Goal: Transaction & Acquisition: Purchase product/service

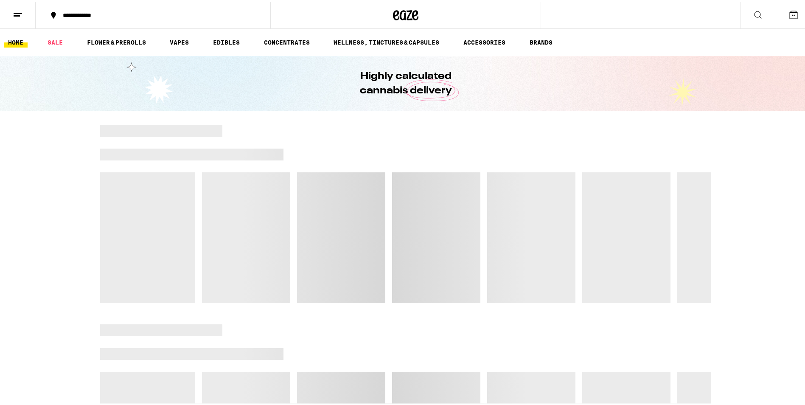
drag, startPoint x: 524, startPoint y: 211, endPoint x: 520, endPoint y: 202, distance: 10.1
click at [521, 206] on div at bounding box center [405, 212] width 611 height 178
drag, startPoint x: 784, startPoint y: 164, endPoint x: 811, endPoint y: 147, distance: 32.3
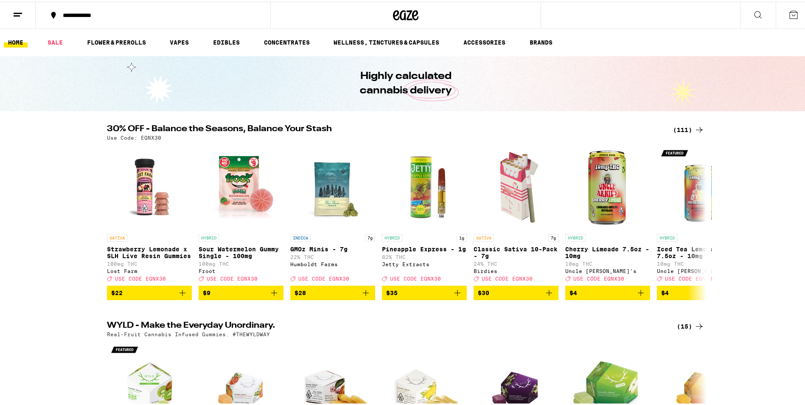
click at [681, 128] on div "(111)" at bounding box center [688, 128] width 31 height 10
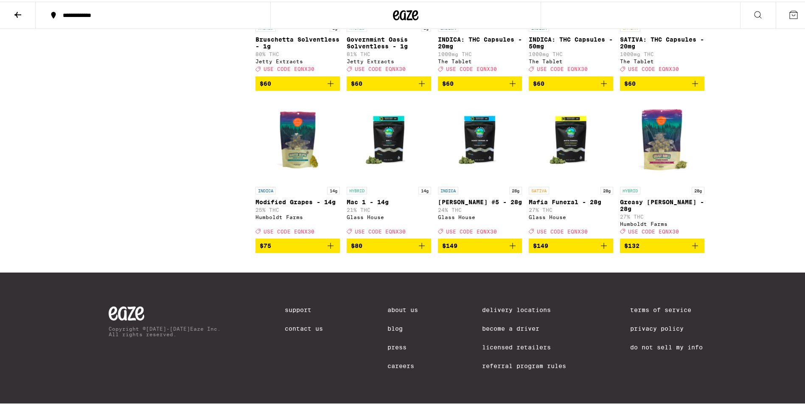
scroll to position [3522, 0]
